Goal: Task Accomplishment & Management: Use online tool/utility

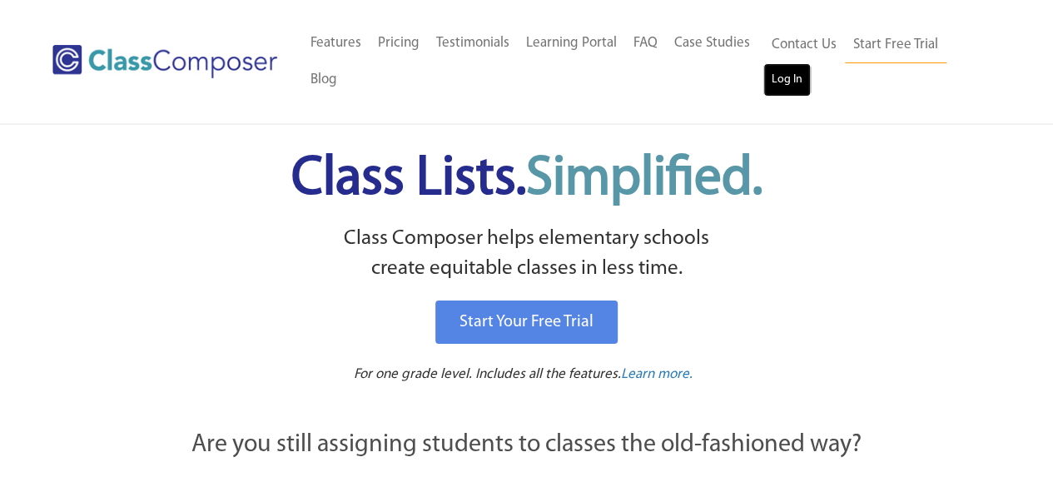
click at [786, 91] on link "Log In" at bounding box center [786, 79] width 47 height 33
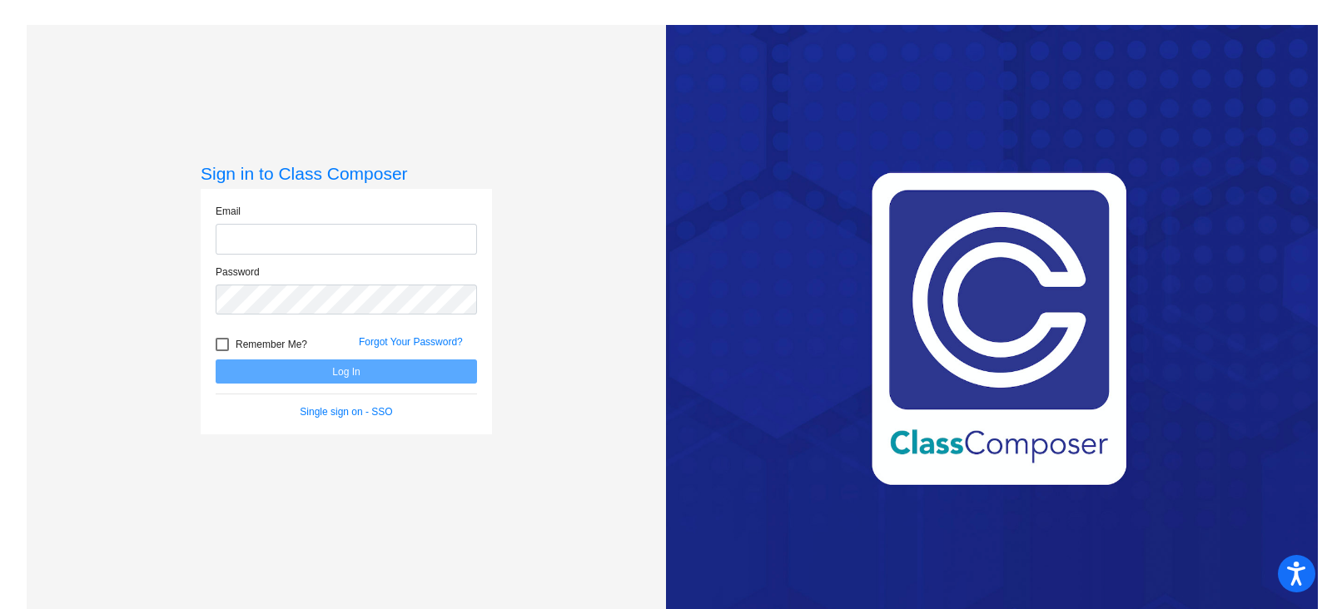
type input "[EMAIL_ADDRESS][DOMAIN_NAME]"
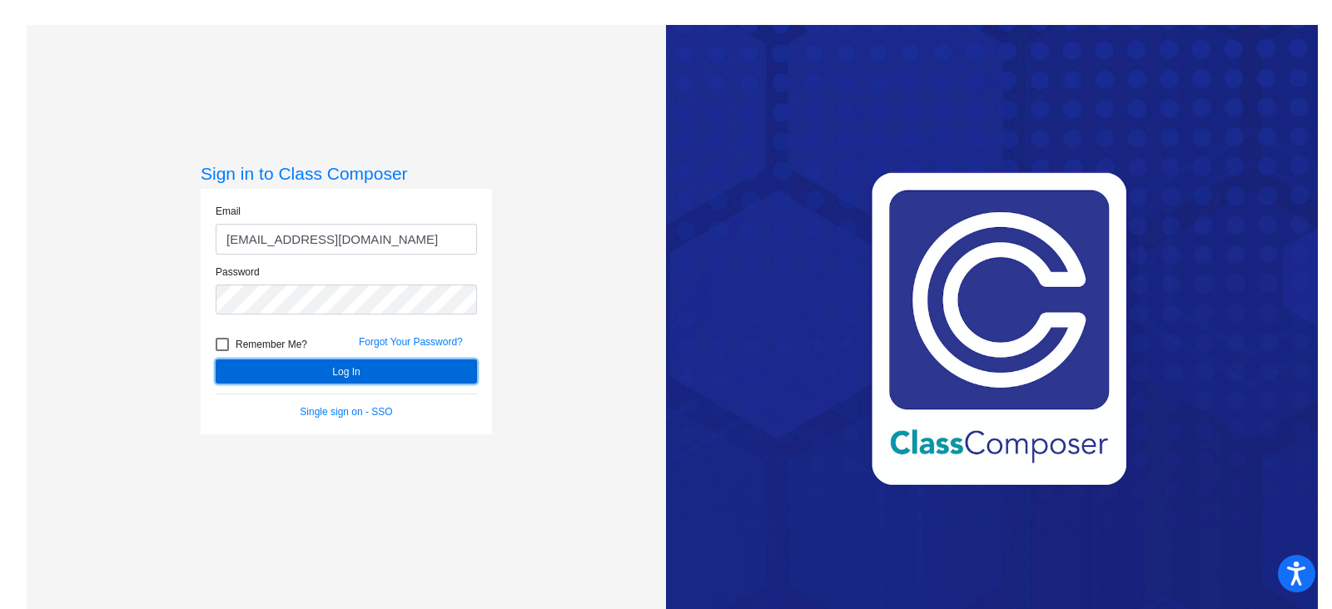
click at [340, 368] on button "Log In" at bounding box center [346, 372] width 261 height 24
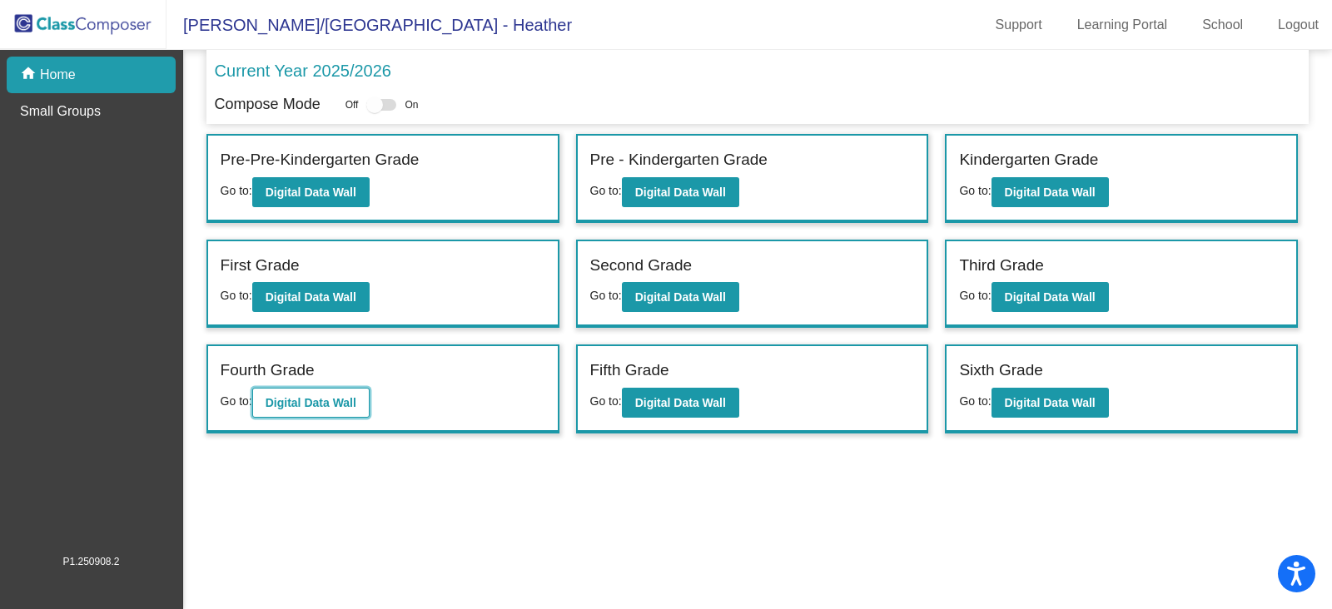
click at [323, 399] on b "Digital Data Wall" at bounding box center [310, 402] width 91 height 13
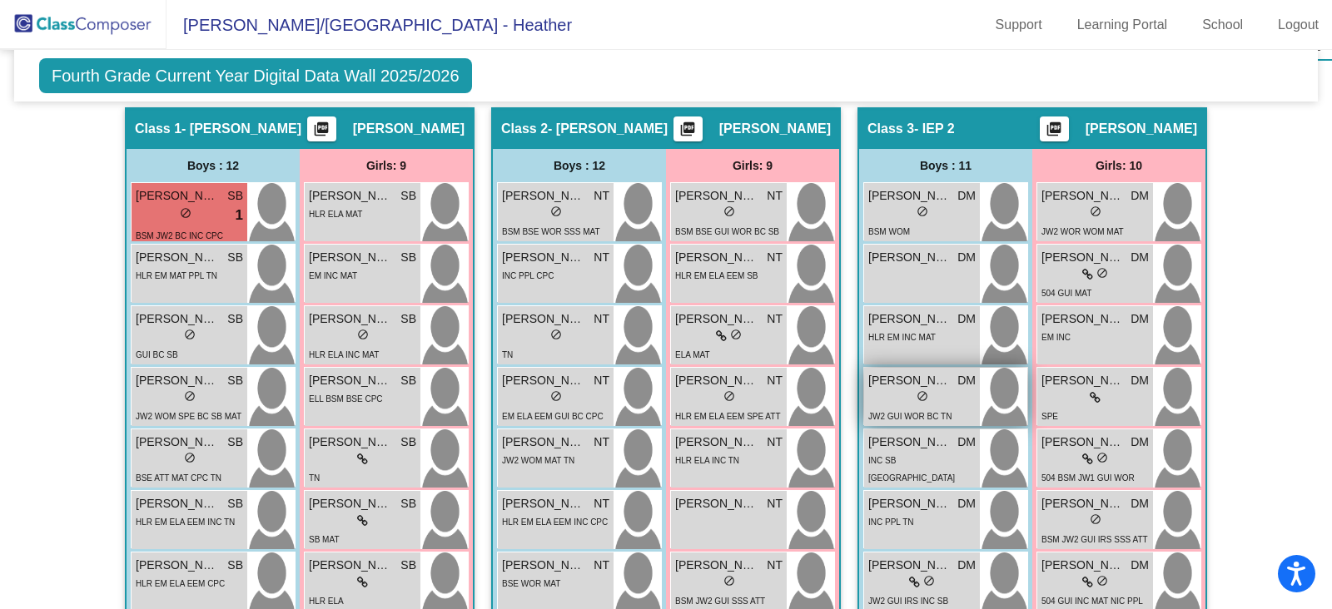
scroll to position [520, 0]
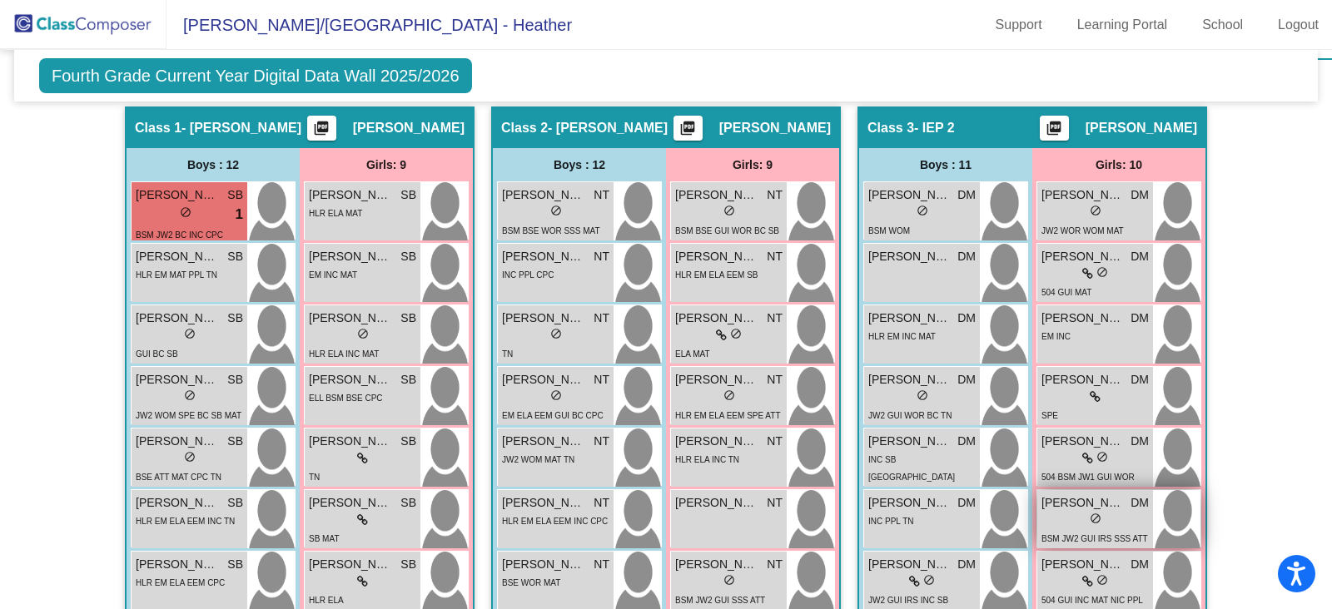
click at [1103, 505] on span "[PERSON_NAME]" at bounding box center [1082, 502] width 83 height 17
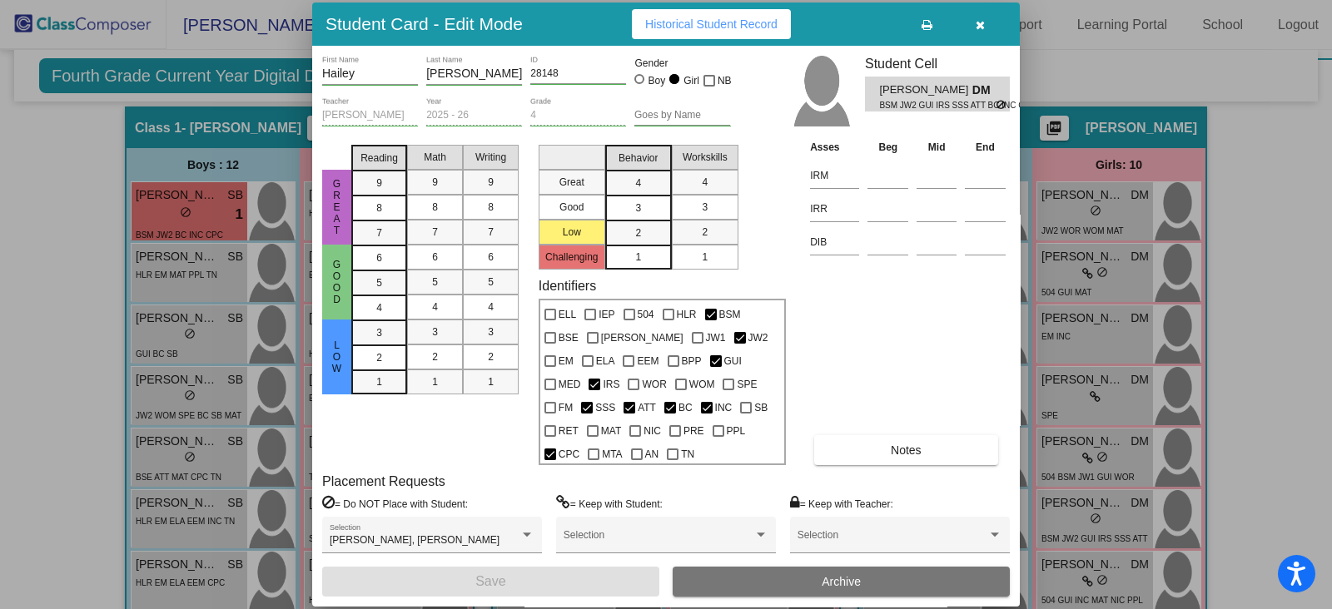
click at [975, 23] on icon "button" at bounding box center [979, 25] width 9 height 12
